Goal: Task Accomplishment & Management: Manage account settings

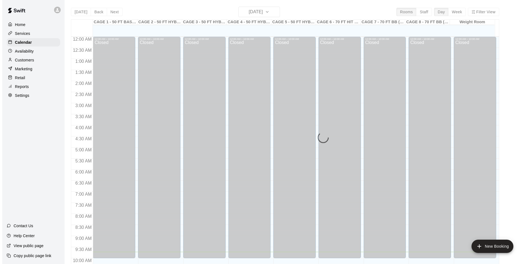
scroll to position [216, 0]
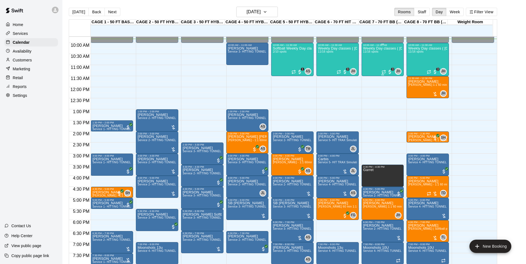
click at [378, 53] on span "11/16 spots" at bounding box center [370, 51] width 15 height 3
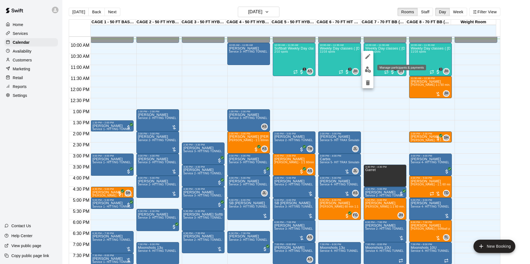
click at [366, 69] on img "edit" at bounding box center [368, 70] width 6 height 6
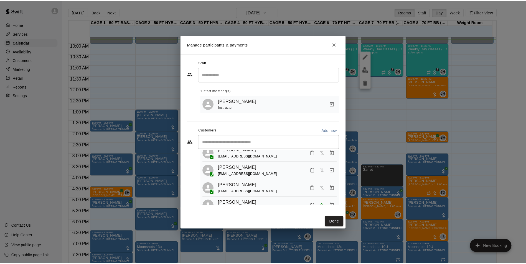
scroll to position [28, 0]
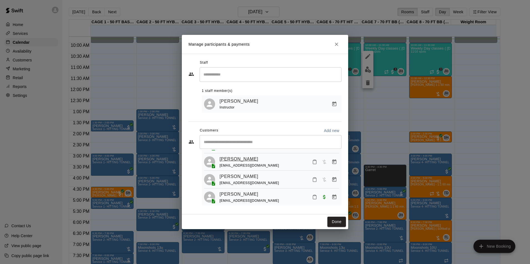
click at [236, 161] on link "[PERSON_NAME]" at bounding box center [238, 159] width 39 height 7
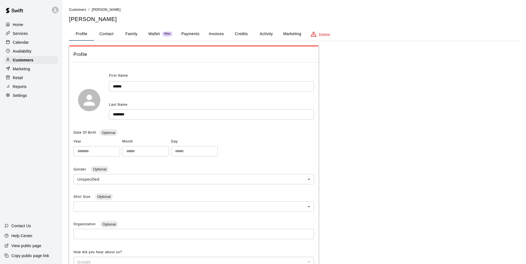
click at [215, 33] on button "Invoices" at bounding box center [216, 33] width 25 height 13
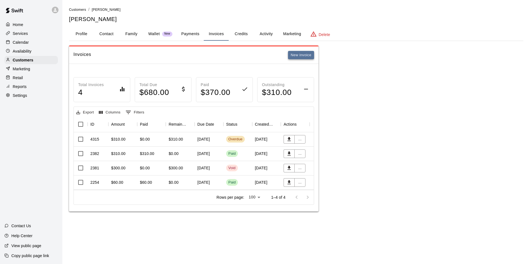
click at [302, 56] on button "New invoice" at bounding box center [301, 55] width 26 height 9
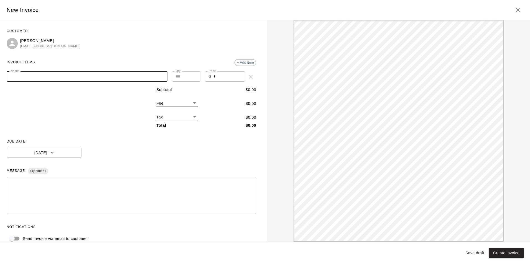
click at [73, 79] on input "Name" at bounding box center [87, 76] width 161 height 10
type input "*"
type input "**********"
click at [224, 78] on input "*" at bounding box center [229, 76] width 32 height 10
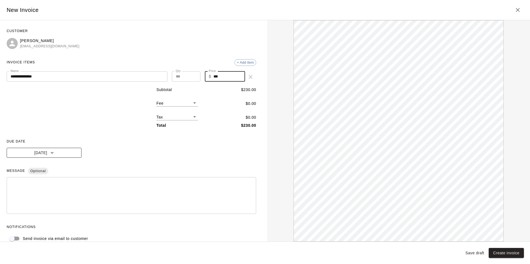
type input "***"
click at [51, 155] on icon "button" at bounding box center [52, 153] width 6 height 6
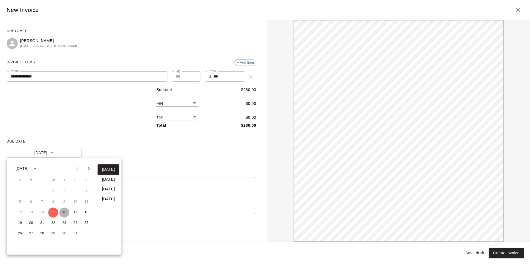
click at [66, 212] on button "16" at bounding box center [64, 213] width 10 height 10
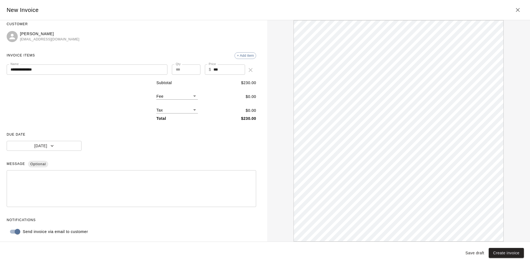
scroll to position [9, 0]
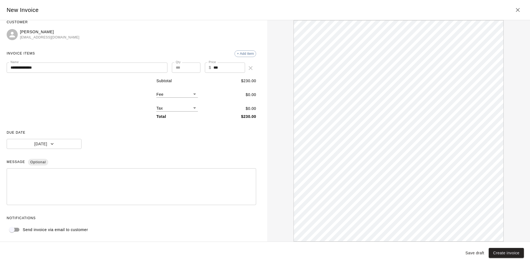
click at [108, 69] on input "**********" at bounding box center [87, 68] width 161 height 10
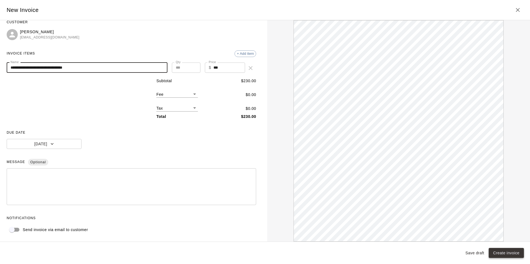
type input "**********"
click at [510, 255] on button "Create invoice" at bounding box center [506, 253] width 35 height 10
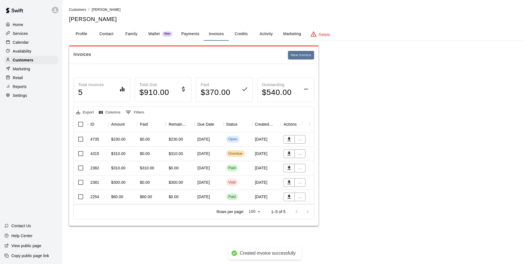
click at [178, 139] on div "$230.00" at bounding box center [175, 140] width 14 height 6
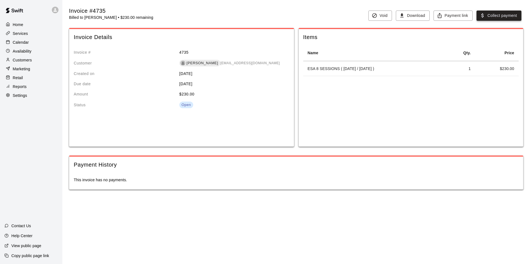
click at [493, 16] on button "Collect payment" at bounding box center [498, 16] width 45 height 10
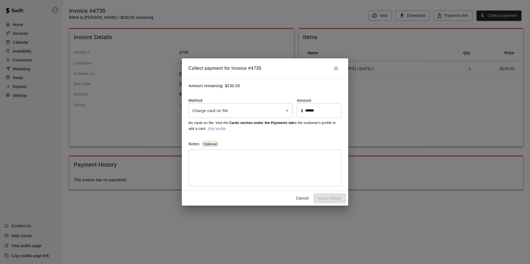
click at [252, 109] on body "Home Services Calendar Availability Customers Marketing Retail Reports Settings…" at bounding box center [265, 100] width 530 height 201
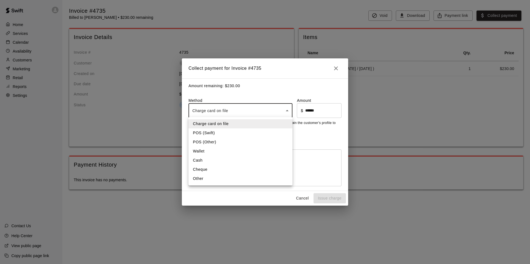
click at [213, 133] on li "POS (Swift)" at bounding box center [240, 133] width 104 height 9
type input "*********"
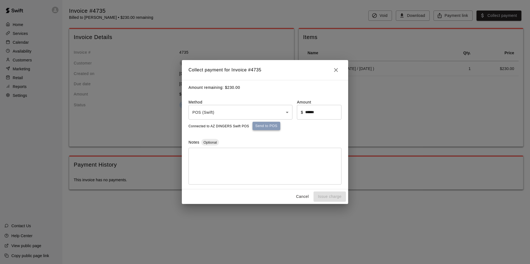
click at [269, 127] on button "Send to POS" at bounding box center [266, 126] width 28 height 8
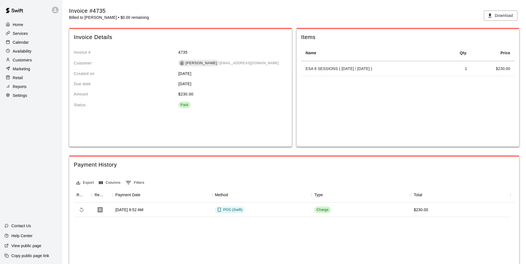
click at [24, 43] on p "Calendar" at bounding box center [21, 43] width 16 height 6
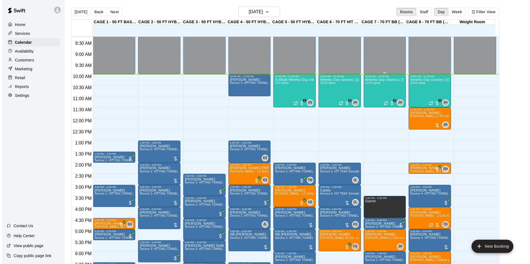
scroll to position [167, 0]
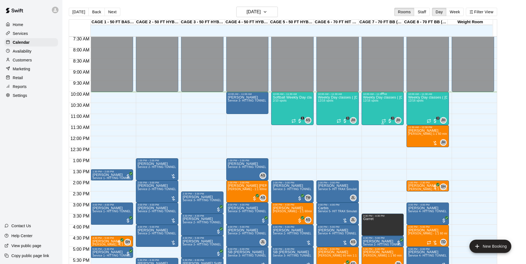
click at [389, 104] on div "Weekly Day classes ( [DATE],[DATE],[DATE] ) 10:00-11:30 ( monthly packages avai…" at bounding box center [382, 228] width 39 height 264
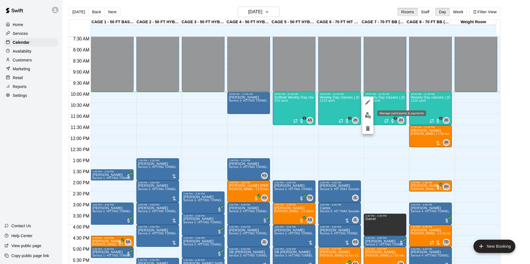
click at [369, 111] on button "edit" at bounding box center [367, 115] width 11 height 11
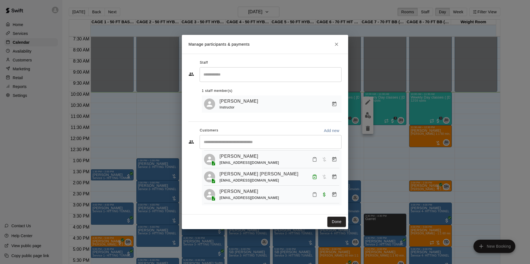
scroll to position [111, 0]
